Goal: Task Accomplishment & Management: Use online tool/utility

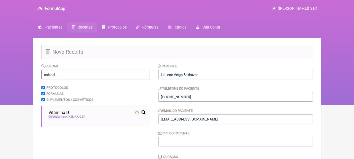
drag, startPoint x: 52, startPoint y: 76, endPoint x: 2, endPoint y: 75, distance: 50.8
click at [2, 75] on div "FormulApp ([PERSON_NAME]) Sair [GEOGRAPHIC_DATA] Receitas Protocolos Fórmulas […" at bounding box center [177, 52] width 354 height 105
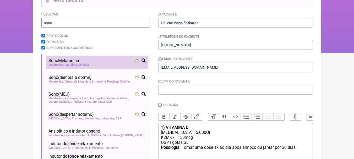
scroll to position [52, 0]
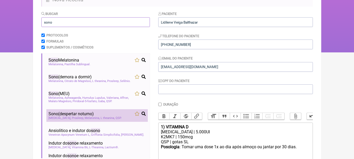
type input "sono"
click at [110, 112] on li "Sono (despertar noturno) [MEDICAL_DATA] Prosleep Melatonina L theanina QSP" at bounding box center [96, 115] width 101 height 13
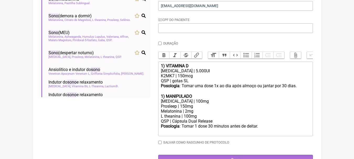
scroll to position [131, 0]
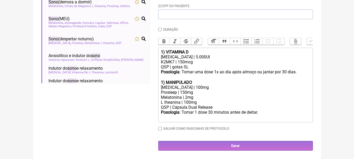
click at [162, 81] on strong "1) MANIPULADO" at bounding box center [176, 82] width 31 height 5
click at [241, 93] on div "Prosleep | 150mg" at bounding box center [235, 92] width 149 height 5
click at [254, 94] on div "Prosleep | 150mg" at bounding box center [235, 92] width 149 height 5
click at [230, 86] on div "[MEDICAL_DATA] | 100mg" at bounding box center [235, 87] width 149 height 5
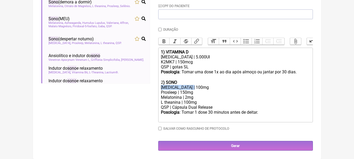
drag, startPoint x: 211, startPoint y: 87, endPoint x: 152, endPoint y: 88, distance: 59.4
click at [152, 88] on form "Buscar sono Protocolos Formulas Suplementos / Cosméticos Sono Melatonina Melato…" at bounding box center [176, 43] width 271 height 214
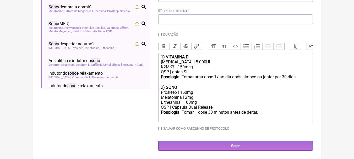
click at [184, 90] on div "Prosleep | 150mg" at bounding box center [235, 92] width 149 height 5
click at [181, 96] on div "Melatonina | 2mg" at bounding box center [235, 97] width 149 height 5
drag, startPoint x: 203, startPoint y: 102, endPoint x: 149, endPoint y: 102, distance: 53.9
click at [149, 102] on form "Buscar sono Protocolos Formulas Suplementos / Cosméticos Sono Melatonina Melato…" at bounding box center [176, 45] width 271 height 209
copy div "|"
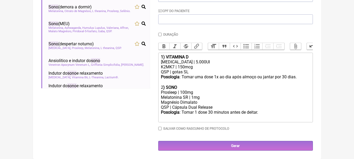
paste trix-editor "|"
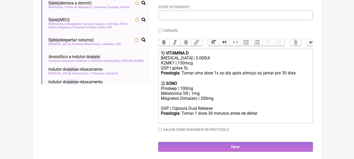
scroll to position [131, 0]
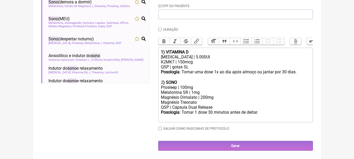
paste trix-editor "|"
type trix-editor "<div><strong>1) VITAMINA D</strong></div><div>[MEDICAL_DATA] | 5.000UI</div><di…"
drag, startPoint x: 213, startPoint y: 107, endPoint x: 198, endPoint y: 110, distance: 14.6
click at [198, 110] on div "QSP | Cápsula Dual Release" at bounding box center [235, 107] width 149 height 5
click at [219, 109] on div "QSP | Cápsula Dual Release" at bounding box center [235, 107] width 149 height 5
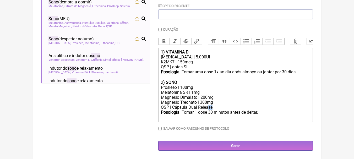
drag, startPoint x: 220, startPoint y: 108, endPoint x: 207, endPoint y: 107, distance: 12.9
click at [207, 107] on div "QSP | Cápsula Dual Release" at bounding box center [235, 107] width 149 height 5
click at [218, 105] on div "Magnésio Dimalato | 200mg Magnésio Treonato | 300mg" at bounding box center [235, 100] width 149 height 10
click at [218, 107] on div "QSP | Cápsula Dual Release" at bounding box center [235, 107] width 149 height 5
click at [206, 57] on div "[MEDICAL_DATA] | 5.000UI" at bounding box center [235, 56] width 149 height 5
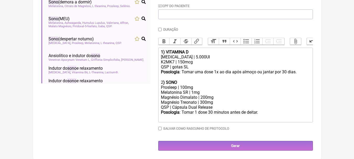
click at [215, 105] on div "Magnésio Dimalato | 200mg Magnésio Treonato | 300mg" at bounding box center [235, 100] width 149 height 10
click at [217, 110] on div "Posologia : Tomar 1 dose 30 minutos antes de deitar. ㅤ" at bounding box center [235, 115] width 149 height 10
click at [216, 108] on div "QSP | Cápsula Dual Release" at bounding box center [235, 107] width 149 height 5
click at [262, 112] on div "Posologia : Tomar 1 dose 30 minutos antes de deitar. ㅤ" at bounding box center [235, 115] width 149 height 10
click at [217, 106] on div "QSP | Cápsula Dual Release" at bounding box center [235, 107] width 149 height 5
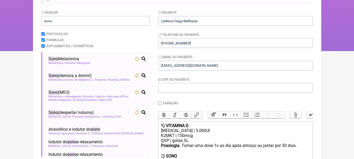
scroll to position [52, 0]
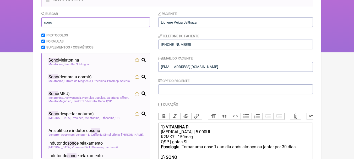
drag, startPoint x: 82, startPoint y: 25, endPoint x: 0, endPoint y: 23, distance: 82.2
click at [0, 23] on div "FormulApp ([PERSON_NAME]) Sair [GEOGRAPHIC_DATA] Receitas Protocolos Fórmulas […" at bounding box center [177, 0] width 354 height 105
type input "melatonina sr"
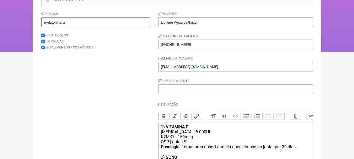
drag, startPoint x: 80, startPoint y: 22, endPoint x: 0, endPoint y: 25, distance: 80.2
click at [0, 25] on div "FormulApp ([PERSON_NAME]) Sair [GEOGRAPHIC_DATA] Receitas Protocolos Fórmulas […" at bounding box center [177, 0] width 354 height 105
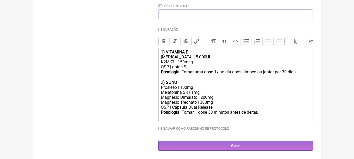
click at [195, 82] on div "2 ) SONO" at bounding box center [235, 82] width 149 height 5
